Goal: Task Accomplishment & Management: Manage account settings

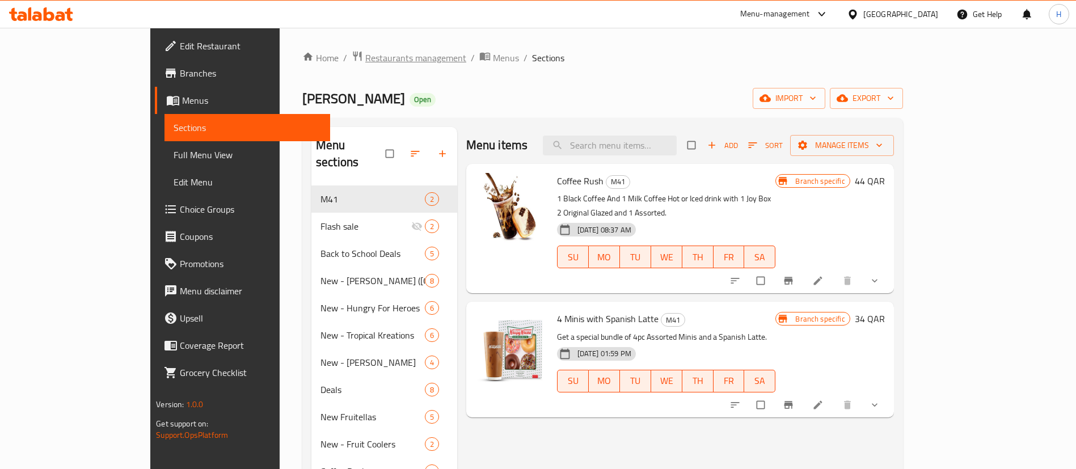
click at [365, 61] on span "Restaurants management" at bounding box center [415, 58] width 101 height 14
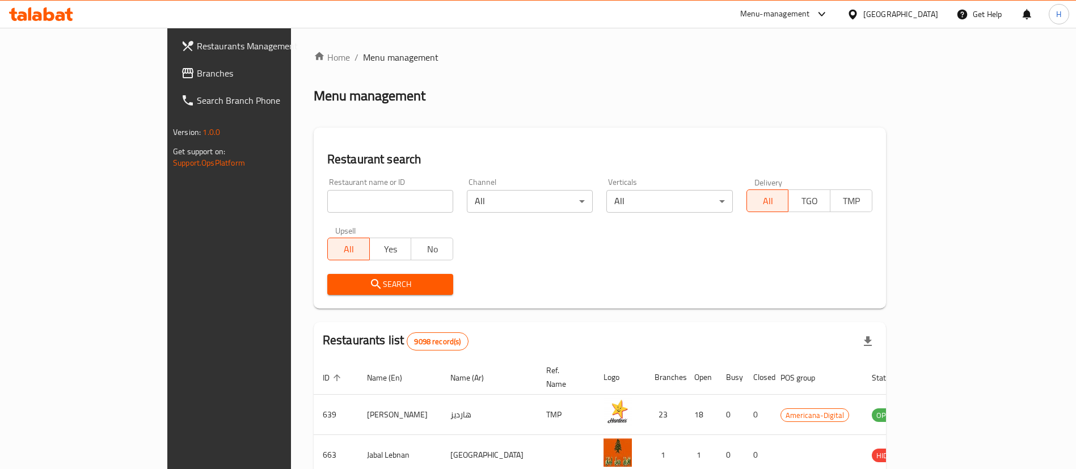
click at [357, 203] on input "search" at bounding box center [390, 201] width 126 height 23
type input "mcd"
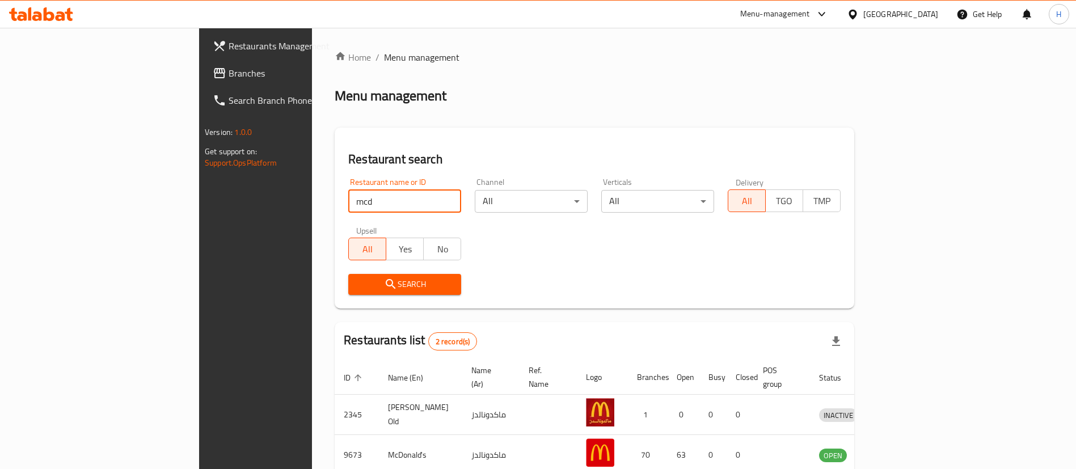
scroll to position [55, 0]
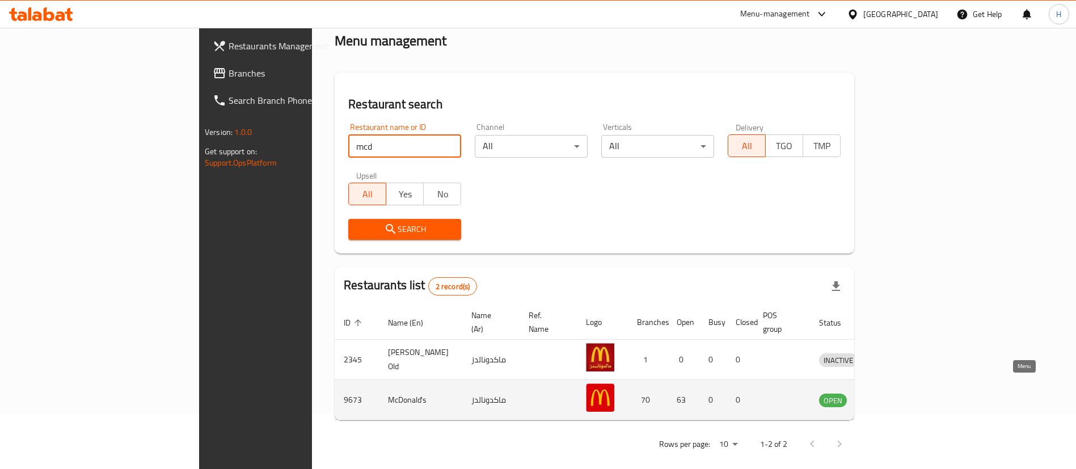
click at [893, 396] on icon "enhanced table" at bounding box center [887, 401] width 12 height 10
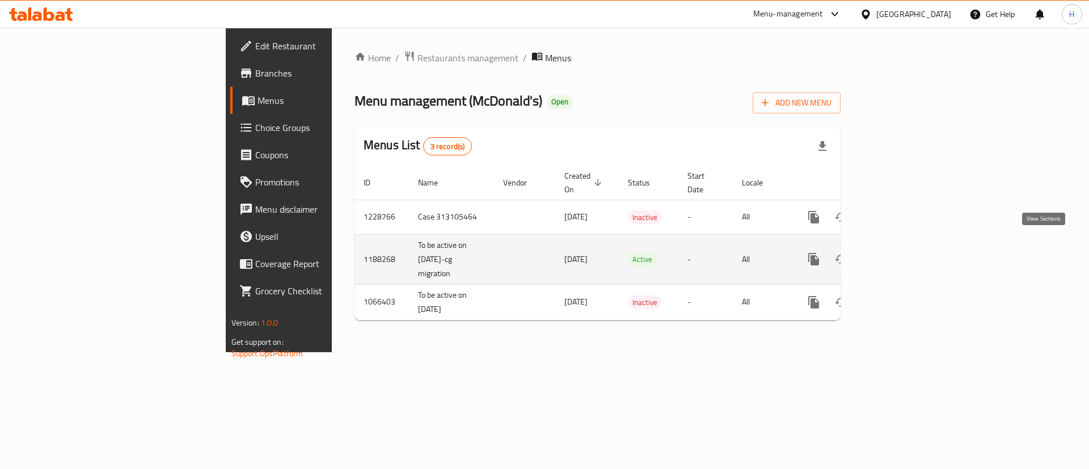
click at [909, 249] on link "enhanced table" at bounding box center [895, 259] width 27 height 27
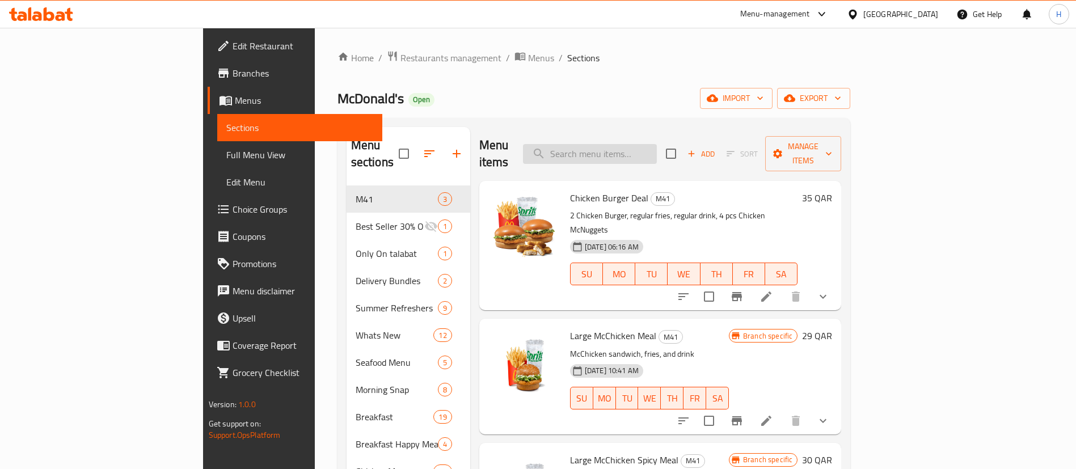
click at [657, 144] on input "search" at bounding box center [590, 154] width 134 height 20
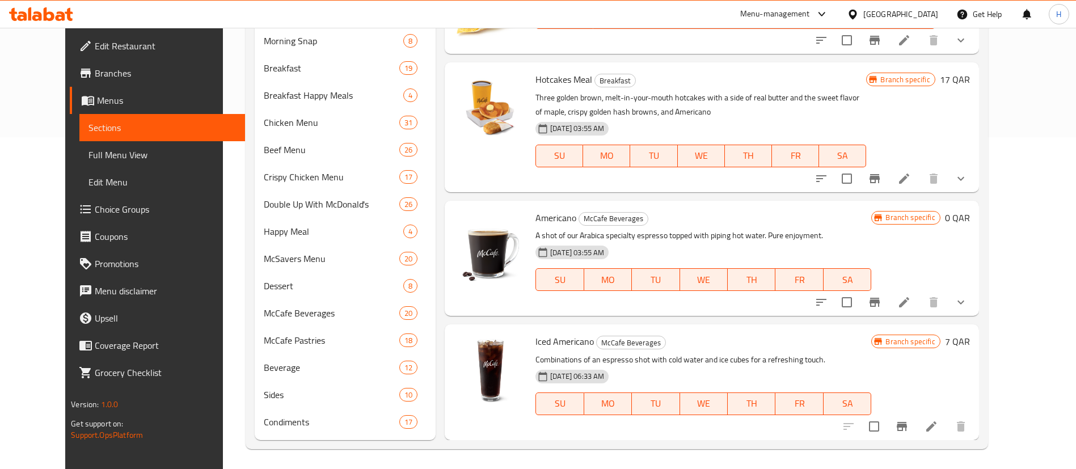
scroll to position [335, 0]
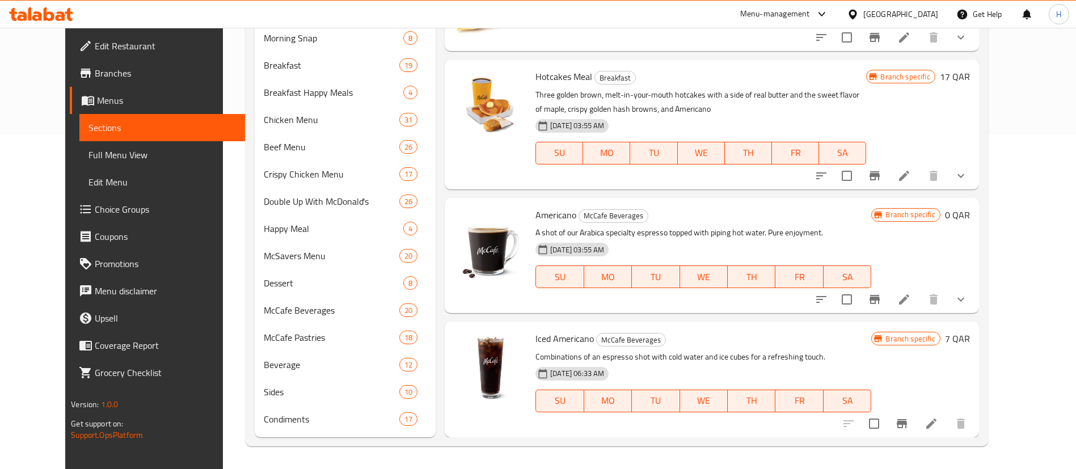
type input "americano"
click at [974, 307] on button "show more" at bounding box center [960, 299] width 27 height 27
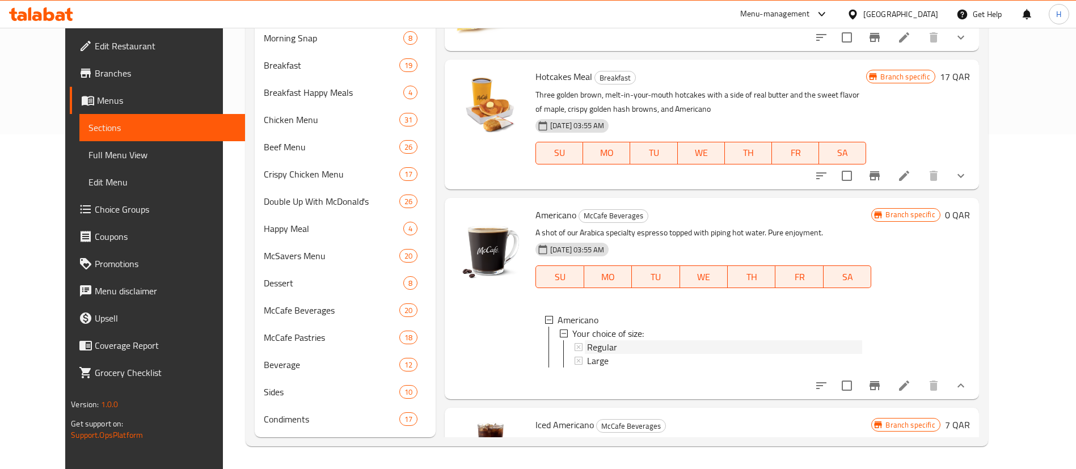
click at [589, 345] on span "Regular" at bounding box center [602, 347] width 30 height 14
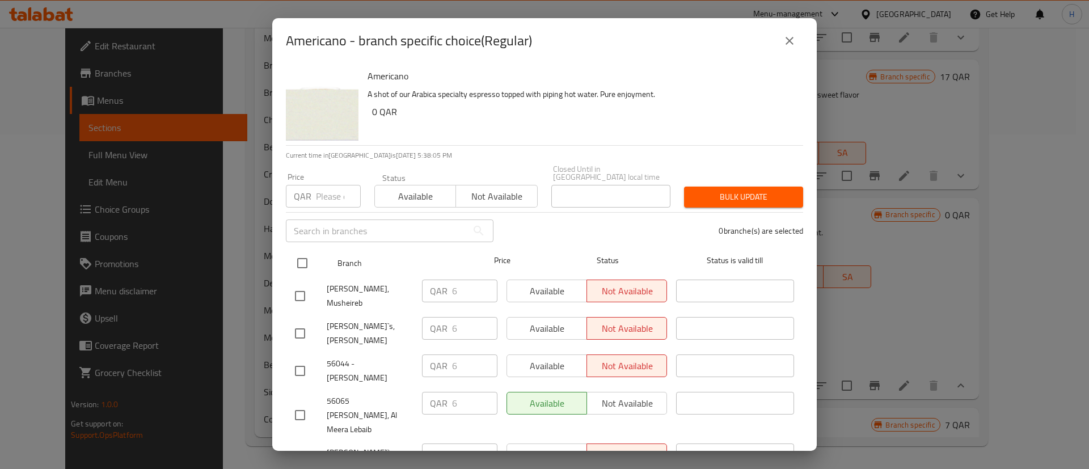
click at [299, 253] on input "checkbox" at bounding box center [302, 263] width 24 height 24
checkbox input "true"
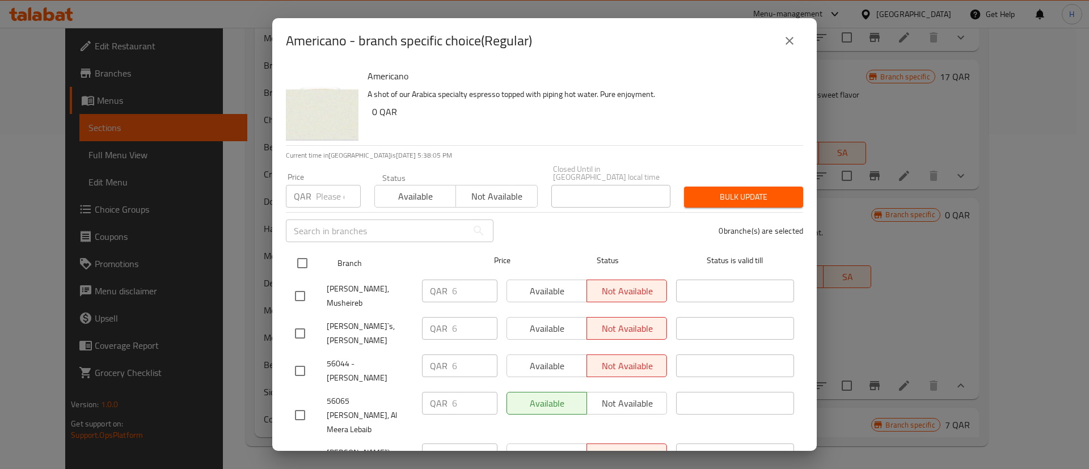
checkbox input "true"
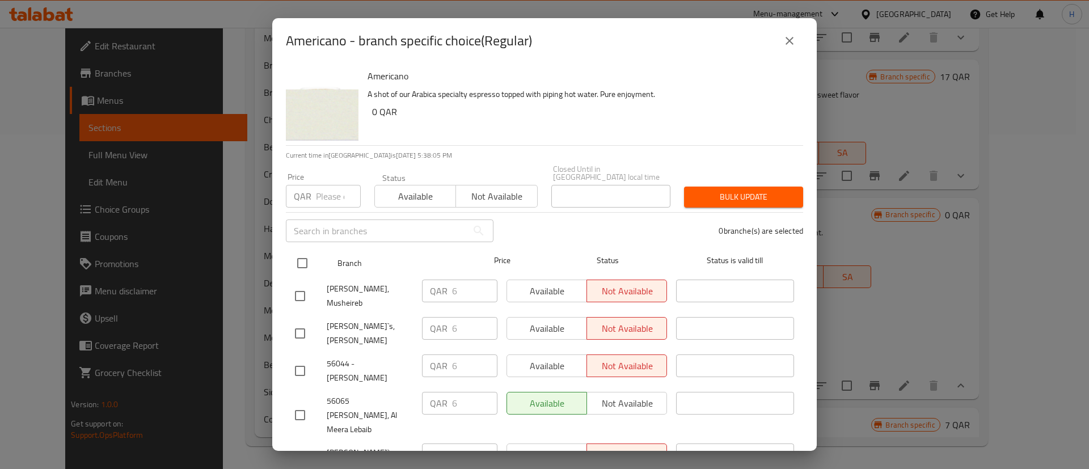
checkbox input "true"
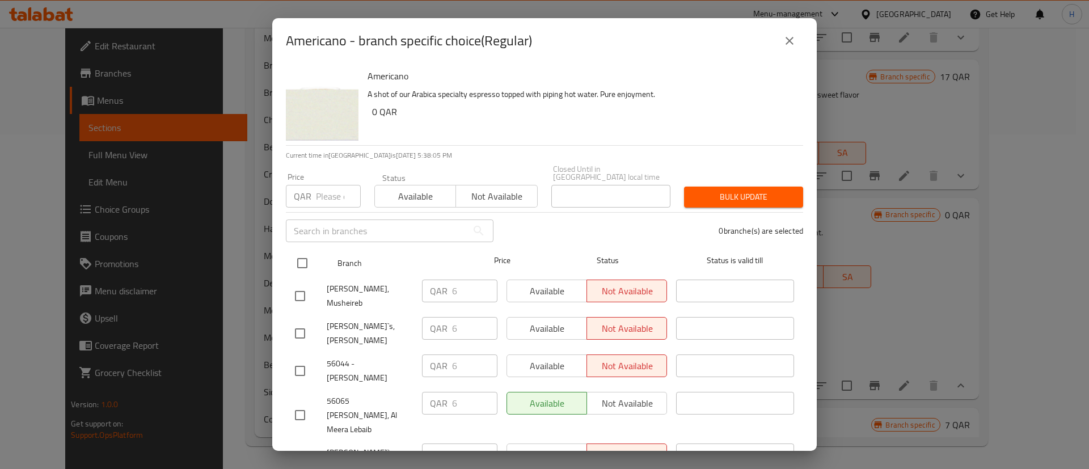
checkbox input "true"
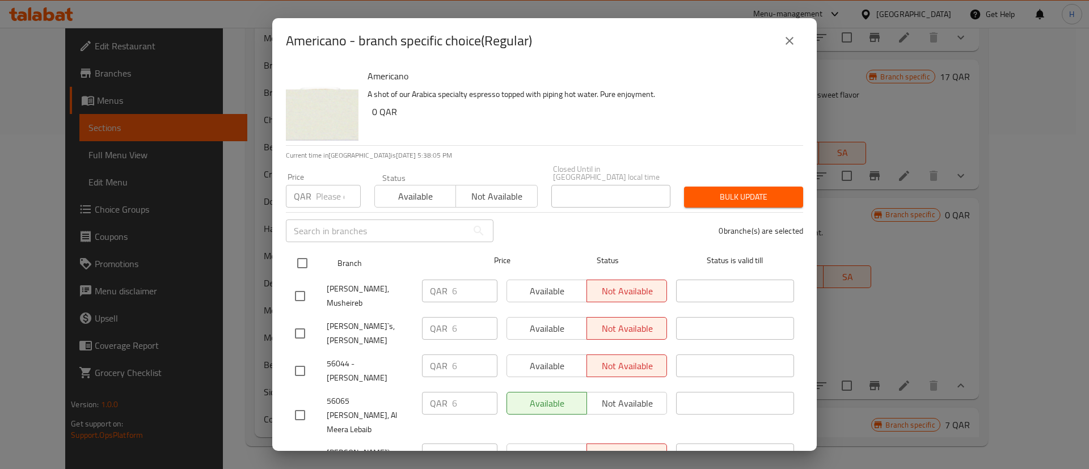
checkbox input "true"
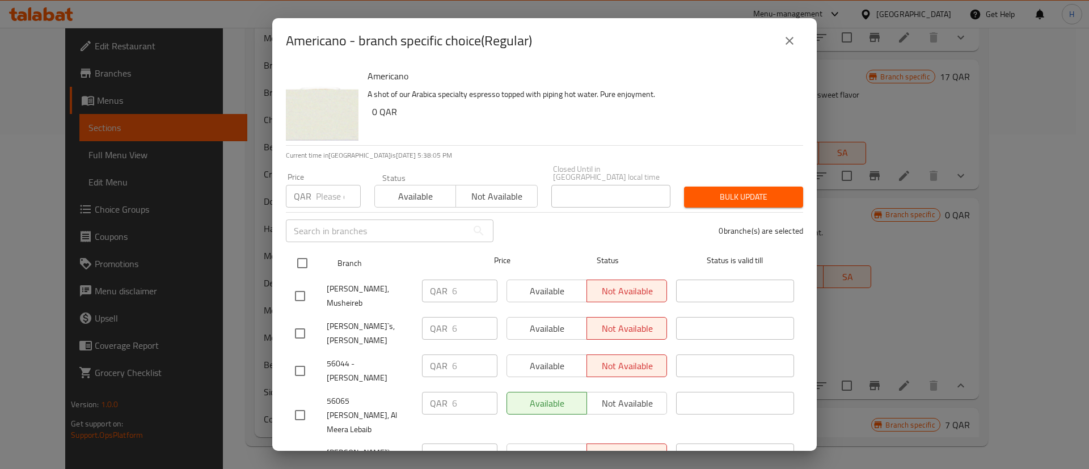
checkbox input "true"
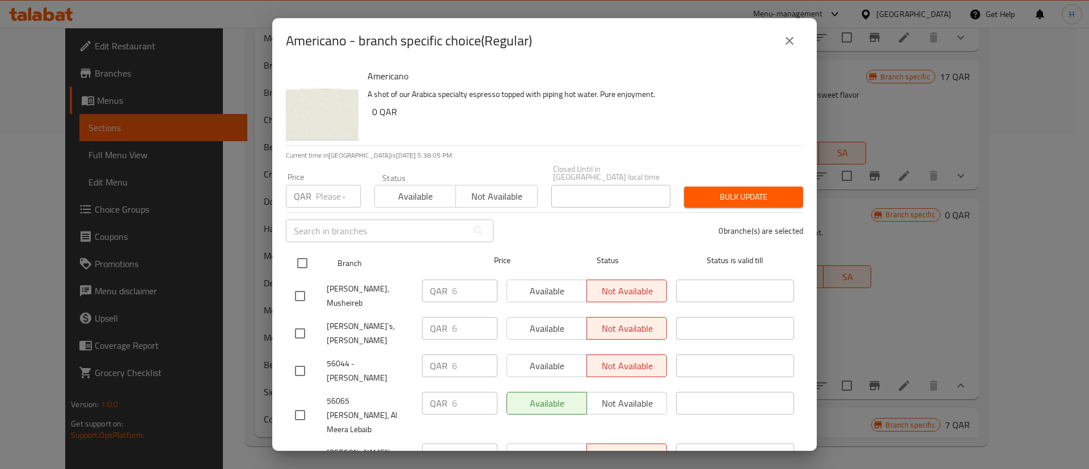
checkbox input "true"
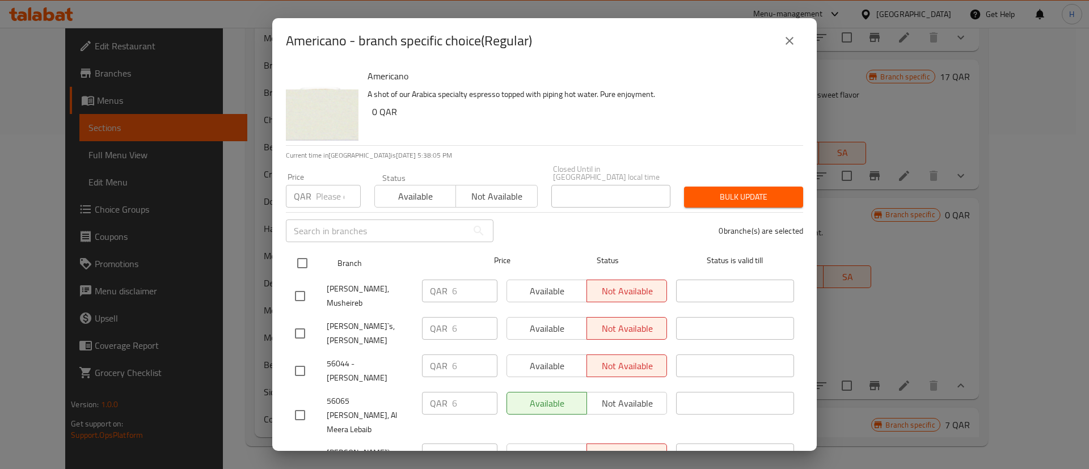
checkbox input "true"
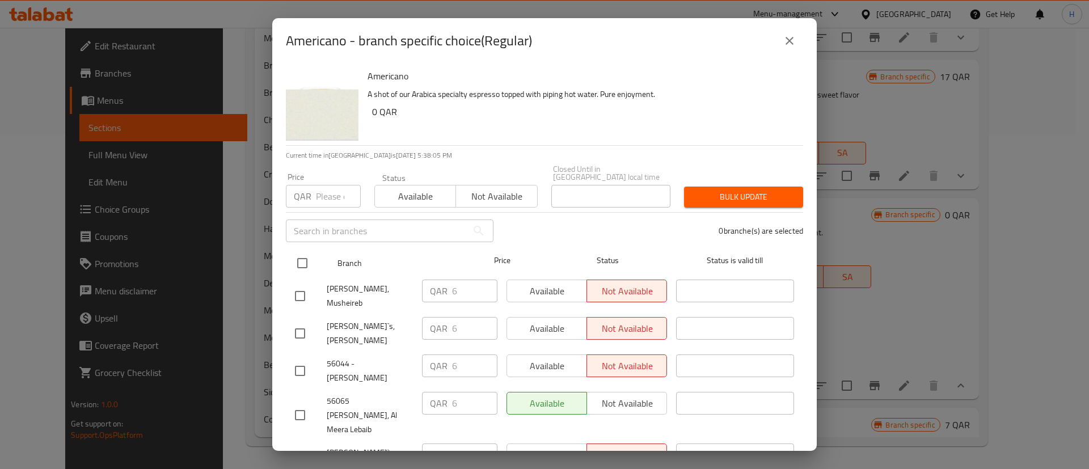
checkbox input "true"
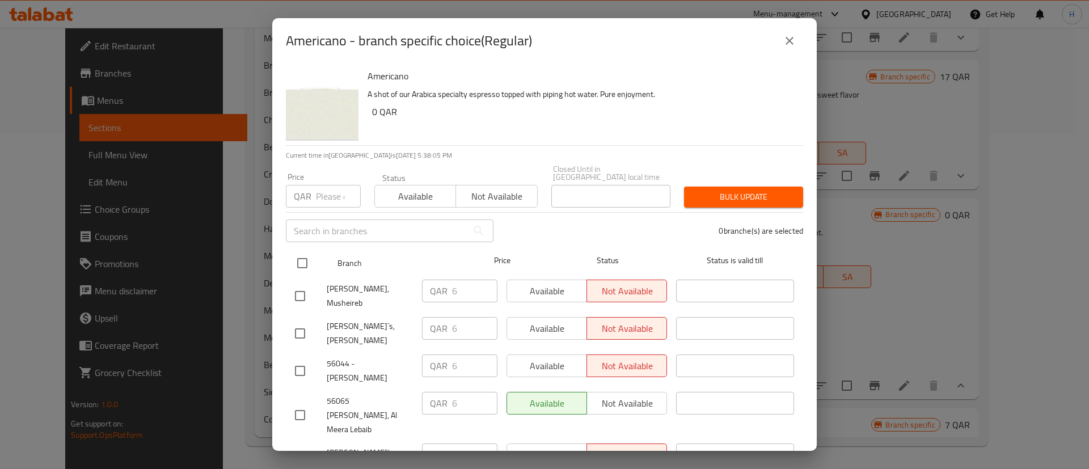
checkbox input "true"
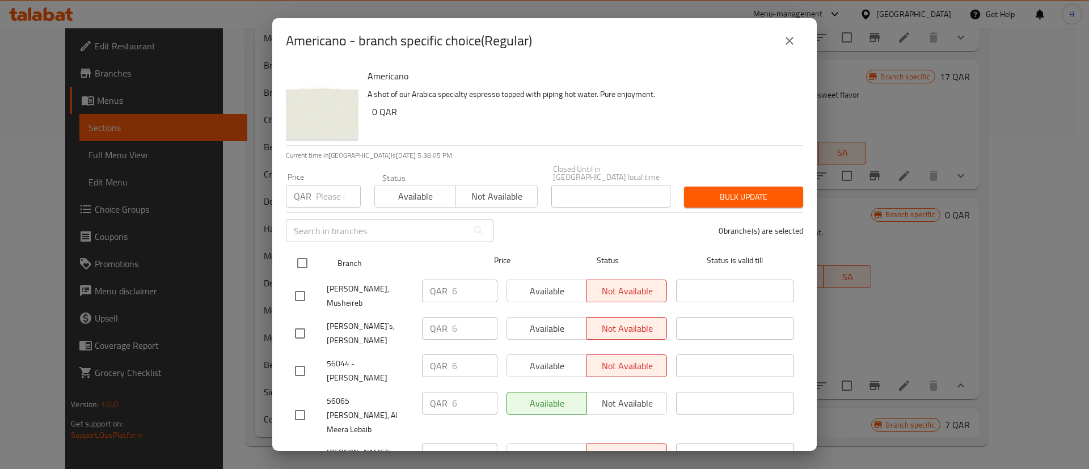
checkbox input "true"
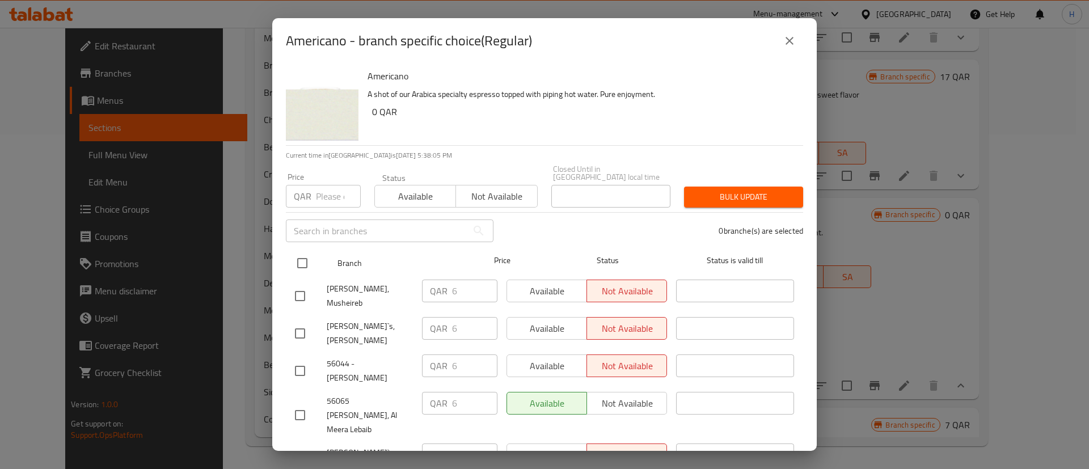
checkbox input "true"
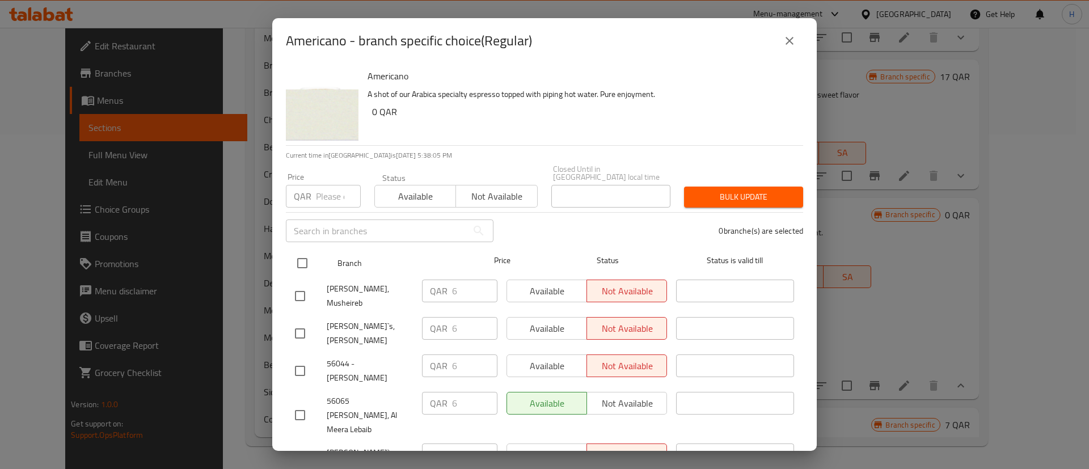
checkbox input "true"
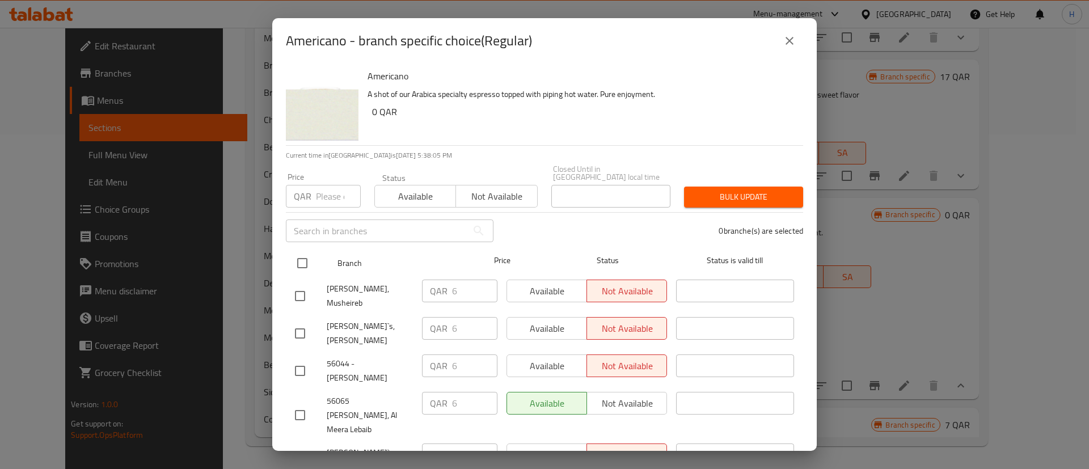
checkbox input "true"
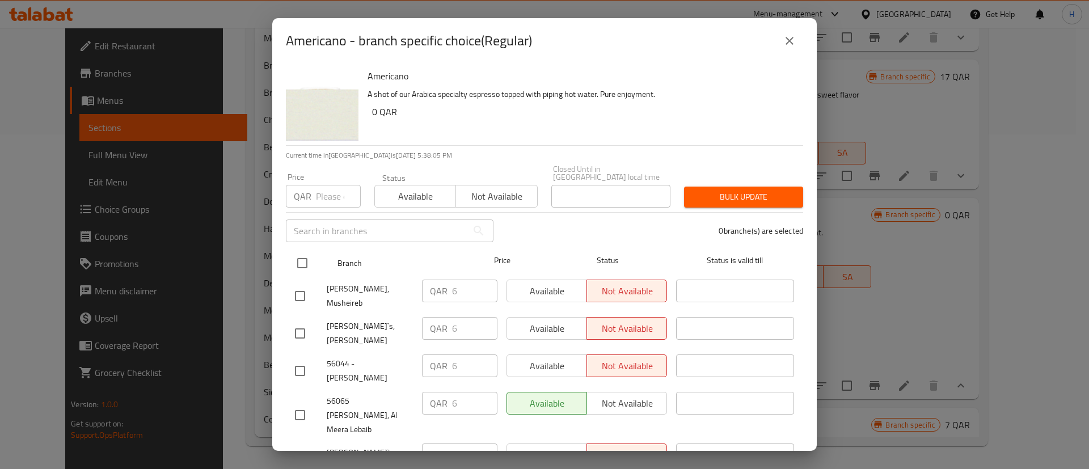
checkbox input "true"
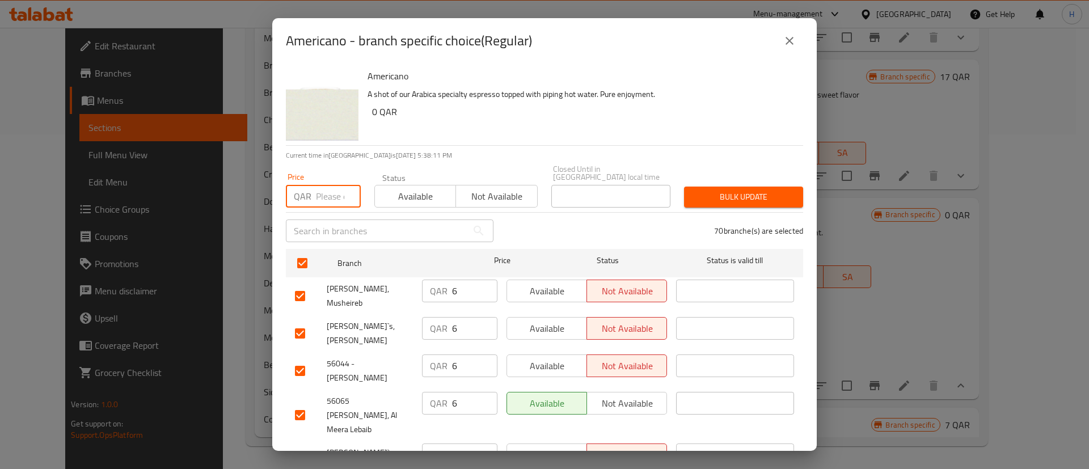
click at [321, 193] on input "number" at bounding box center [338, 196] width 45 height 23
type input "7"
click at [744, 197] on button "Bulk update" at bounding box center [743, 197] width 119 height 21
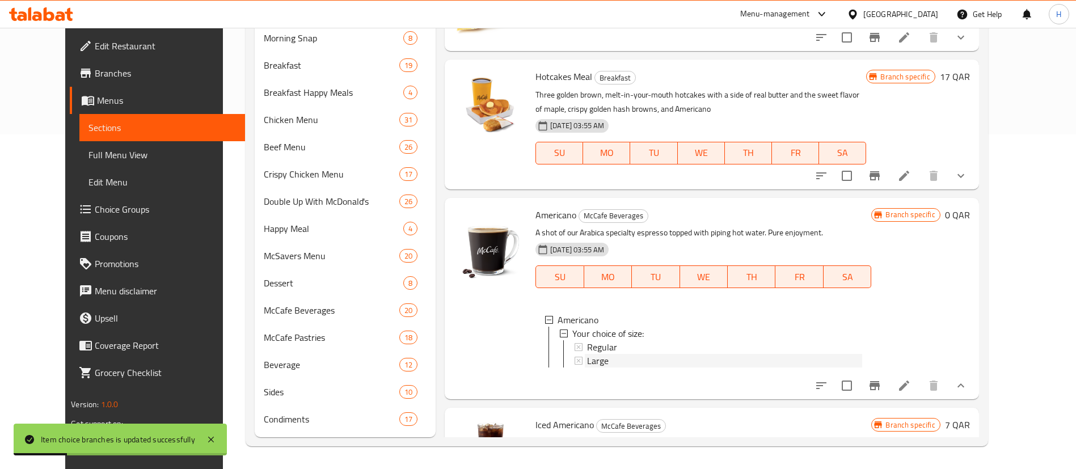
click at [587, 357] on span "Large" at bounding box center [598, 361] width 22 height 14
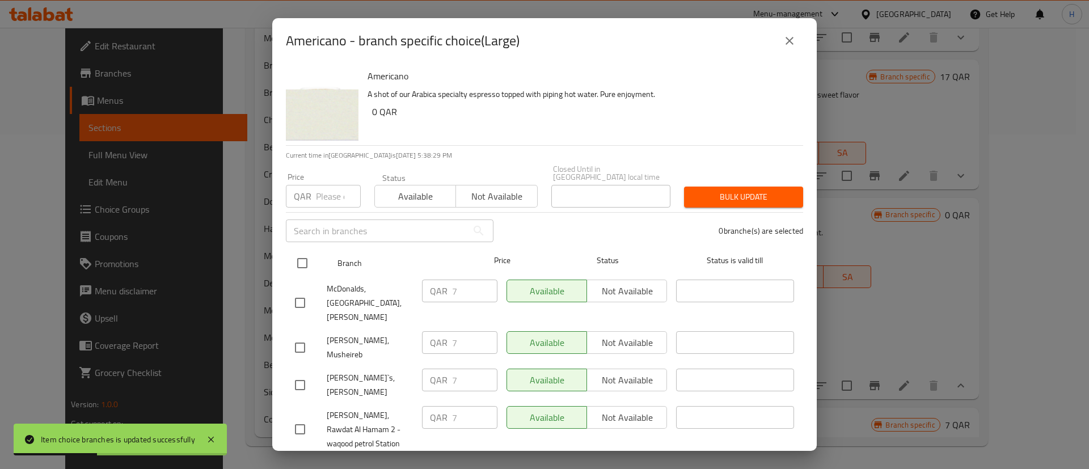
click at [306, 254] on input "checkbox" at bounding box center [302, 263] width 24 height 24
checkbox input "true"
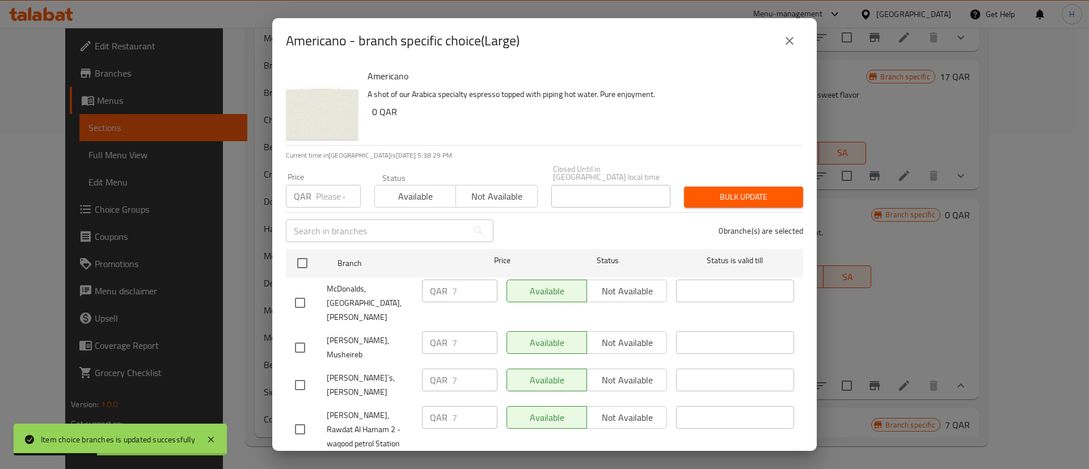
checkbox input "true"
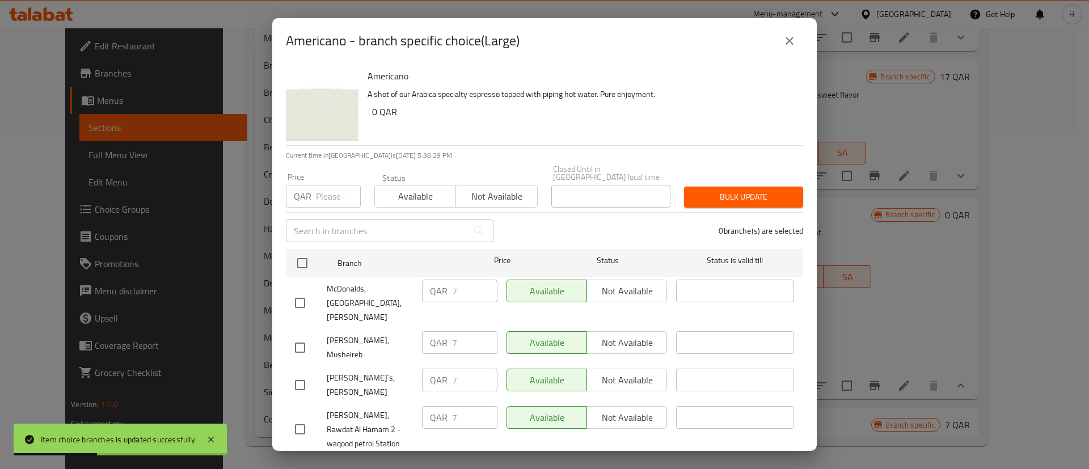
checkbox input "true"
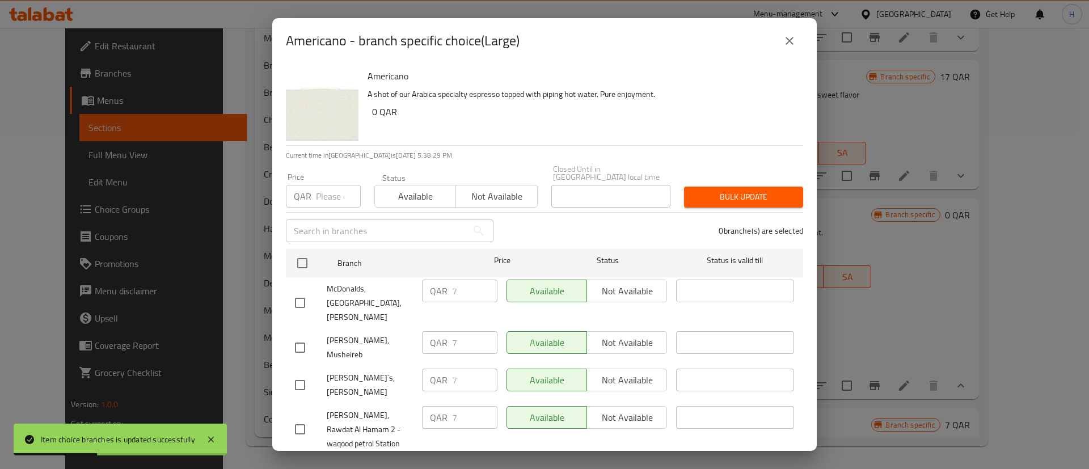
checkbox input "true"
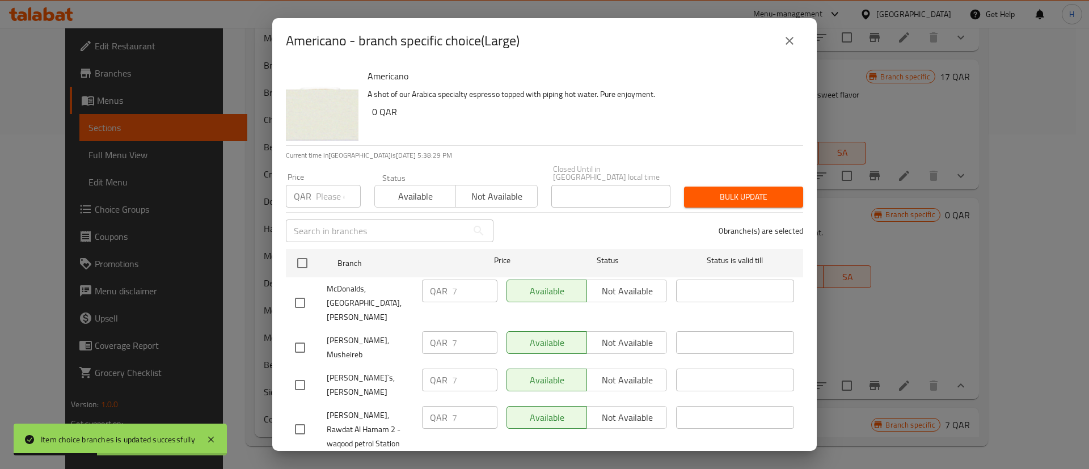
checkbox input "true"
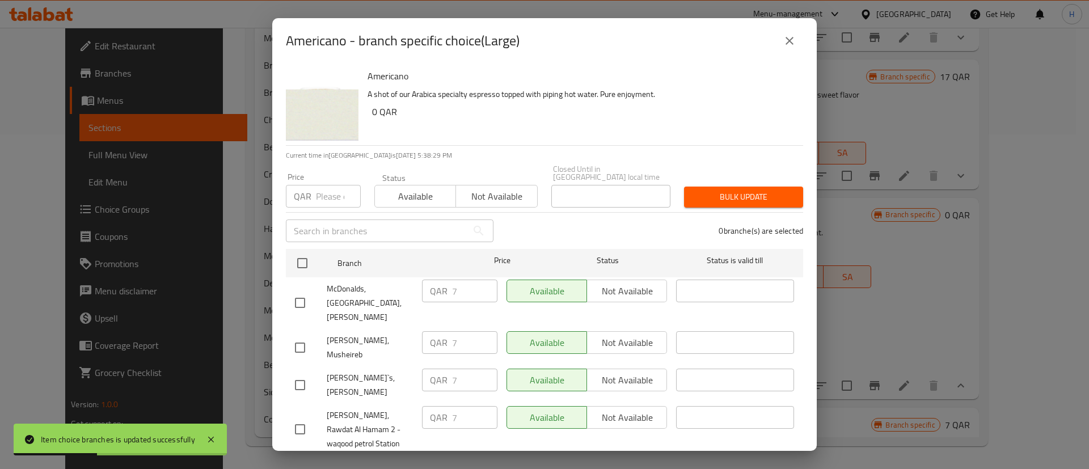
checkbox input "true"
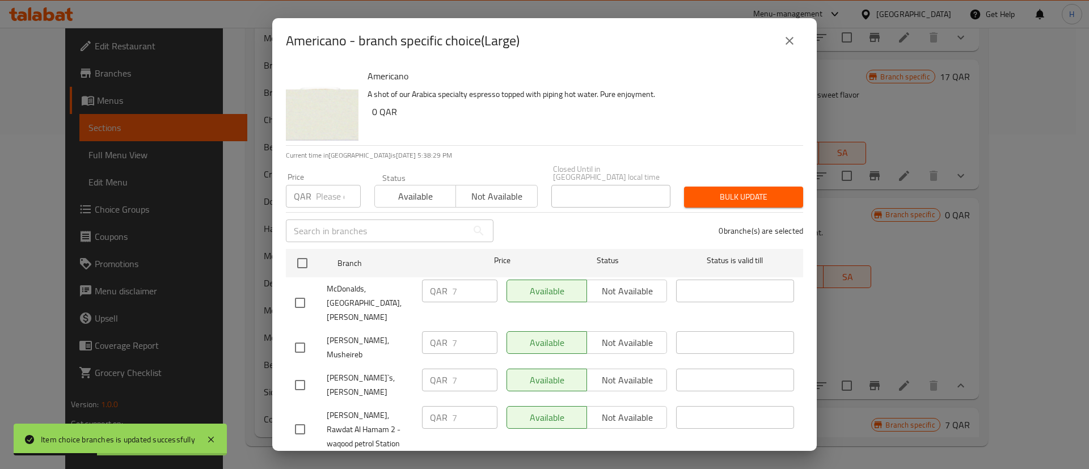
checkbox input "true"
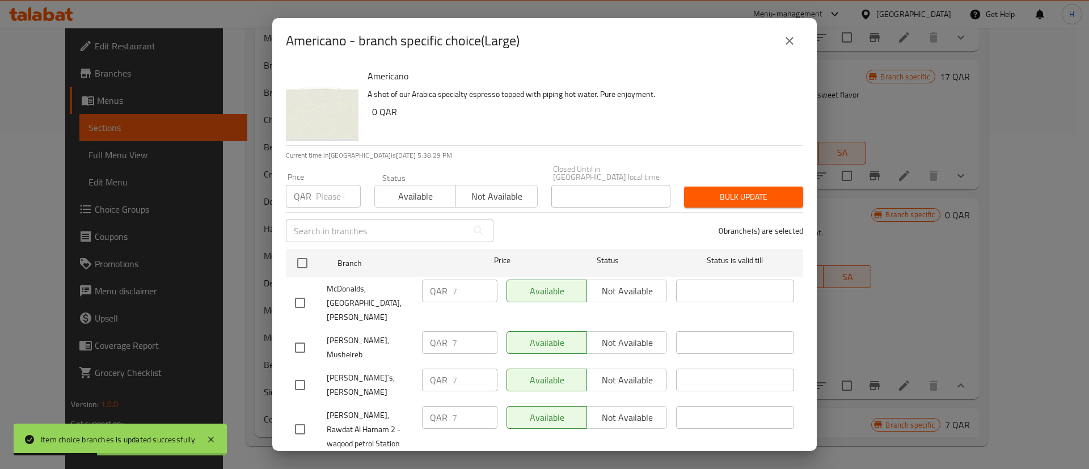
checkbox input "true"
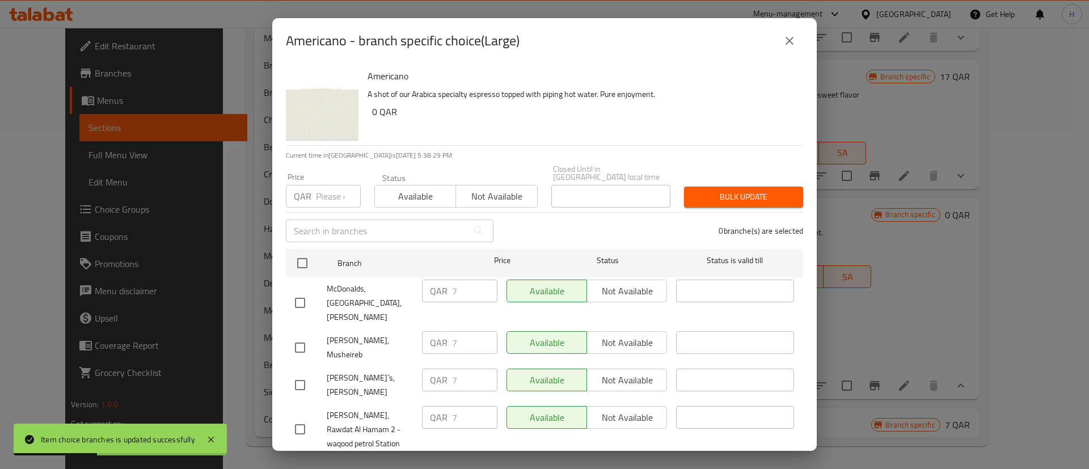
checkbox input "true"
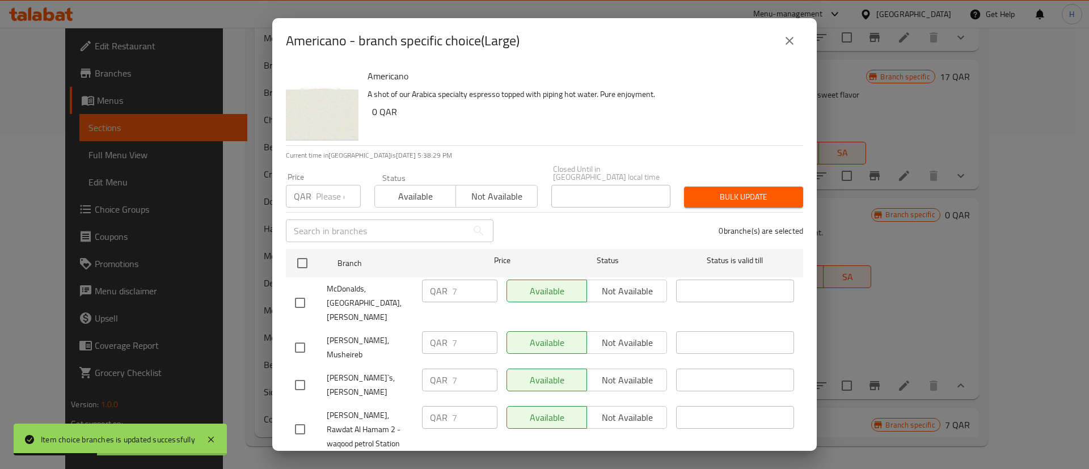
checkbox input "true"
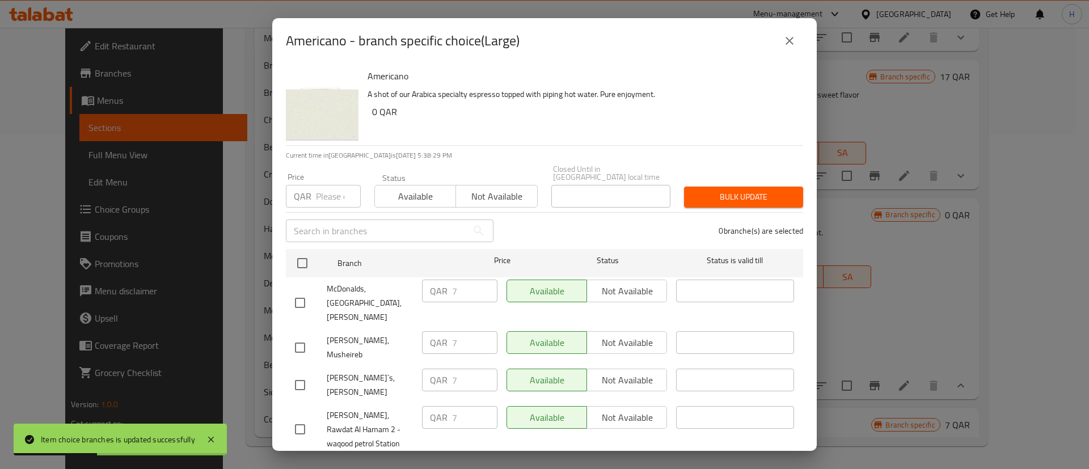
checkbox input "true"
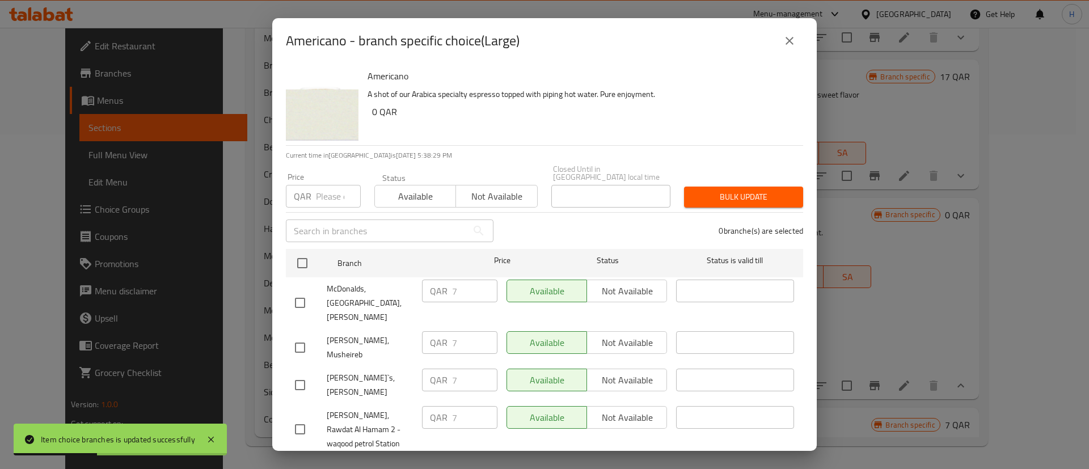
checkbox input "true"
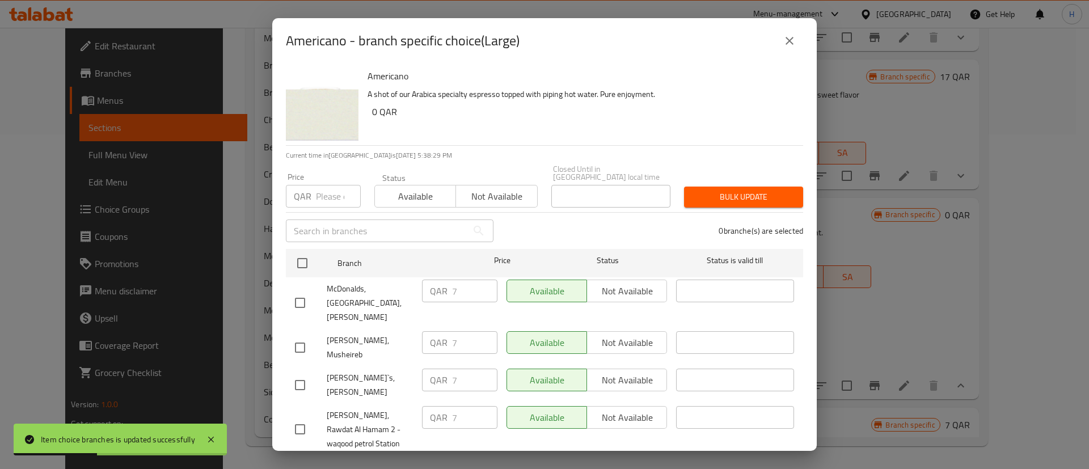
checkbox input "true"
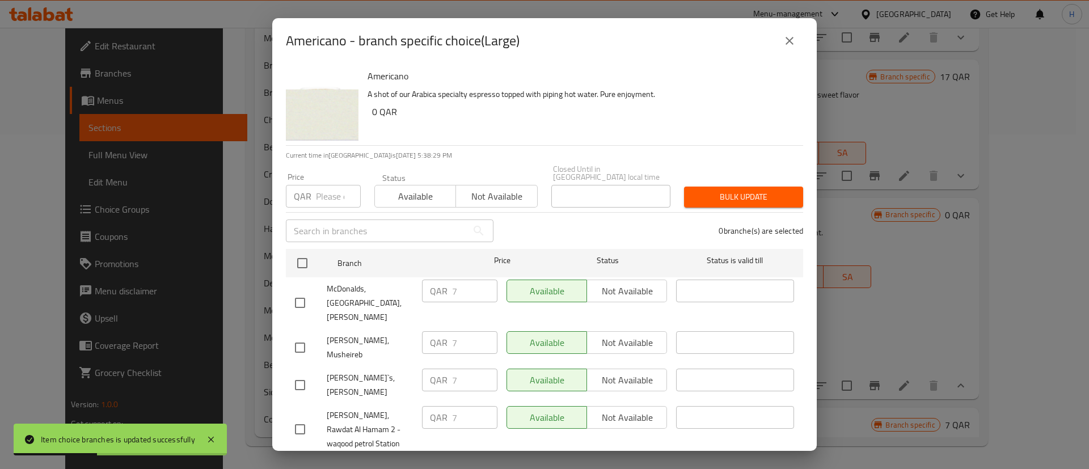
checkbox input "true"
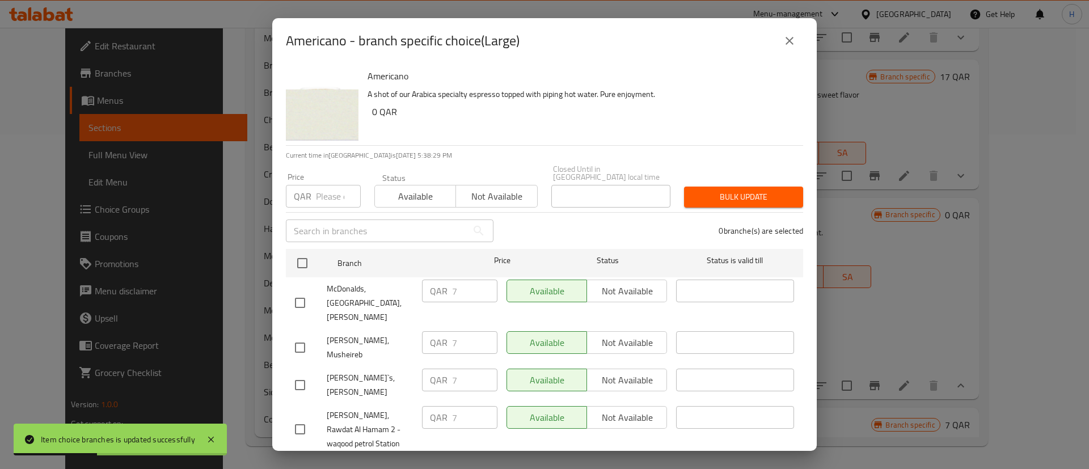
checkbox input "true"
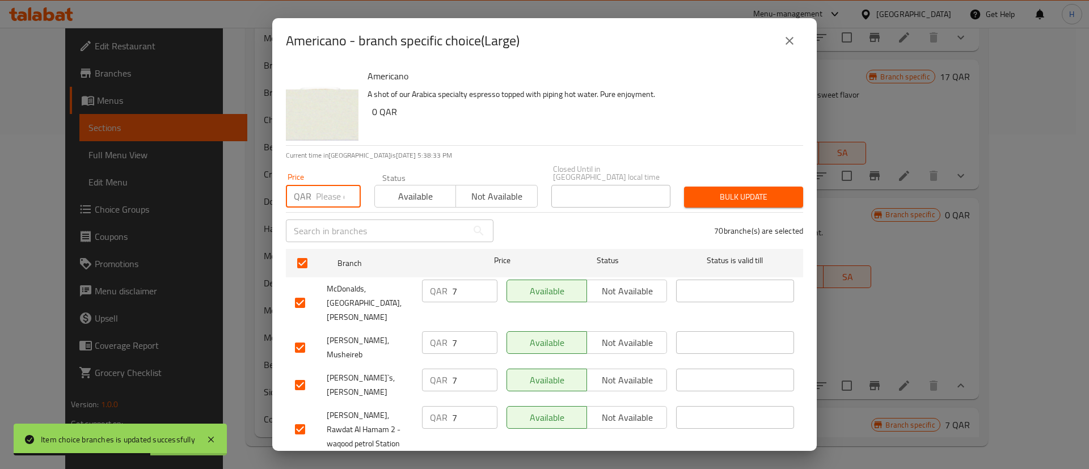
click at [343, 197] on input "number" at bounding box center [338, 196] width 45 height 23
type input "8"
click at [726, 190] on span "Bulk update" at bounding box center [743, 197] width 101 height 14
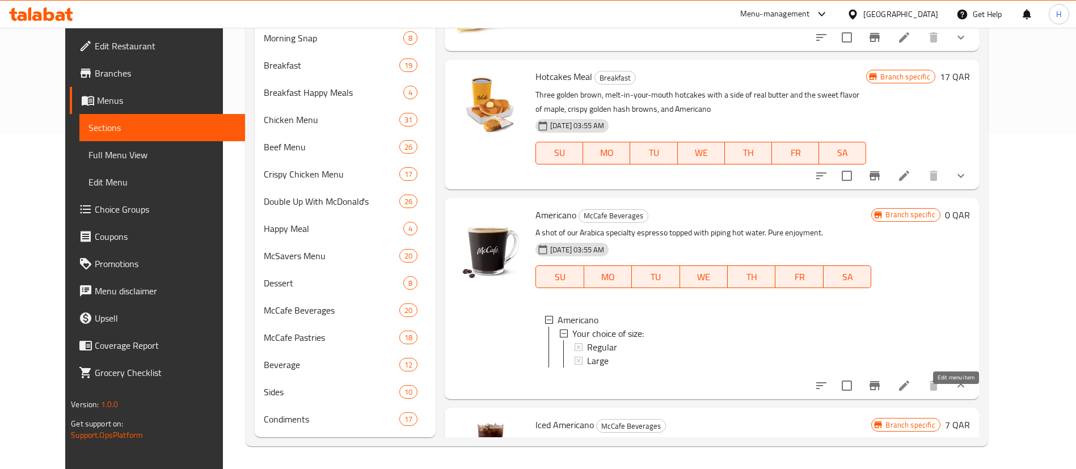
click at [911, 392] on icon at bounding box center [904, 386] width 14 height 14
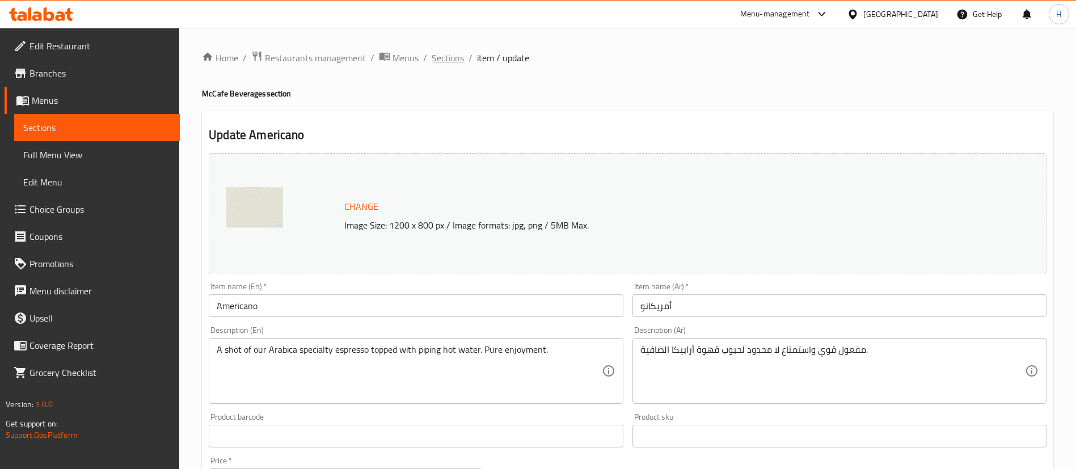
click at [437, 52] on span "Sections" at bounding box center [447, 58] width 32 height 14
